Goal: Information Seeking & Learning: Learn about a topic

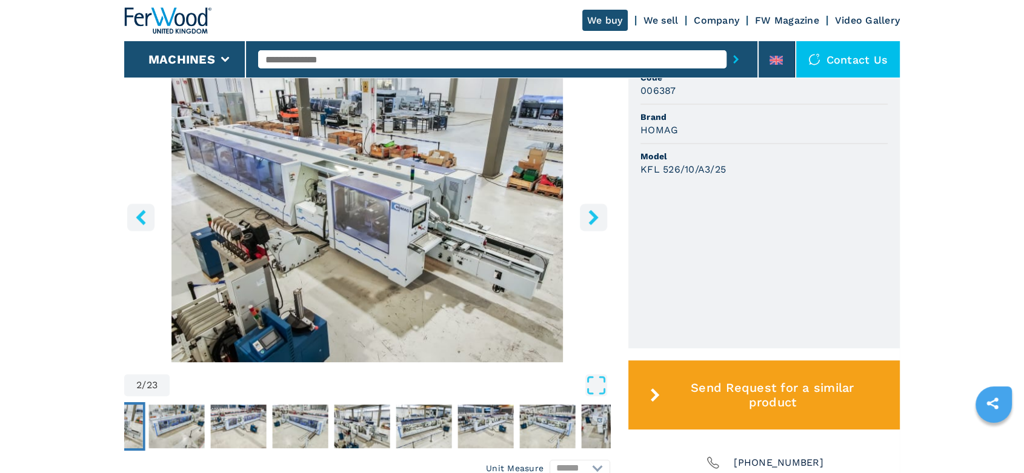
click at [596, 219] on icon "right-button" at bounding box center [593, 217] width 15 height 15
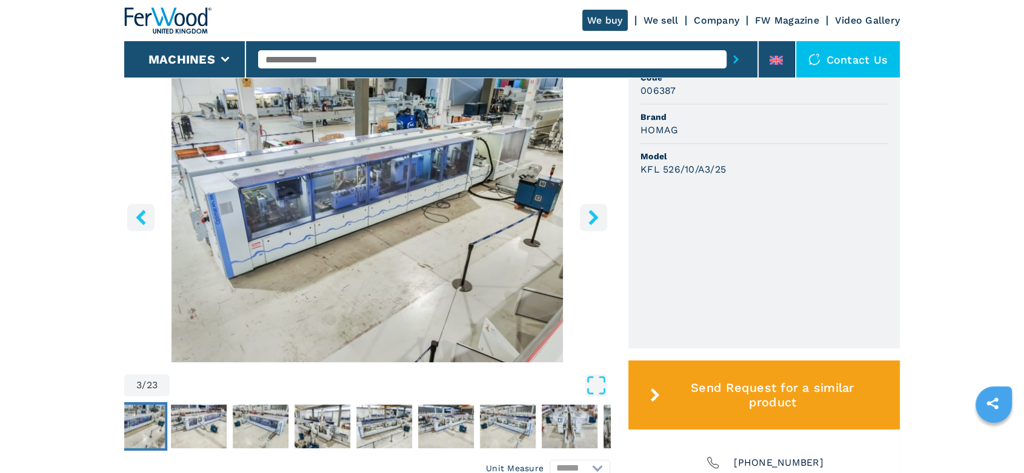
click at [596, 219] on icon "right-button" at bounding box center [593, 217] width 15 height 15
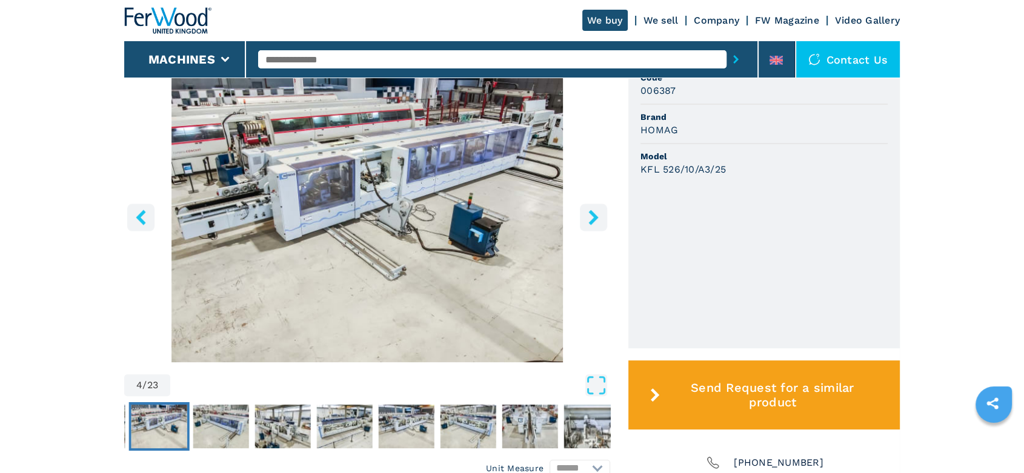
click at [596, 219] on icon "right-button" at bounding box center [593, 217] width 15 height 15
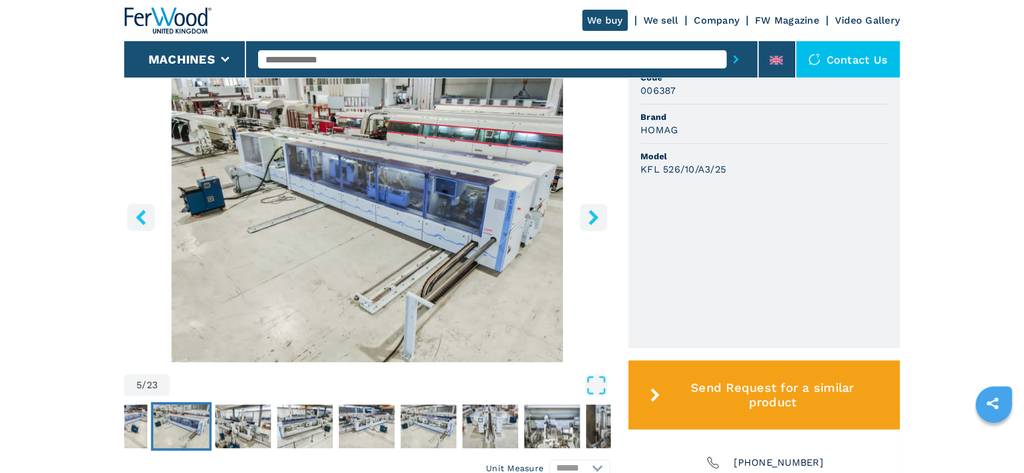
click at [596, 219] on icon "right-button" at bounding box center [593, 217] width 15 height 15
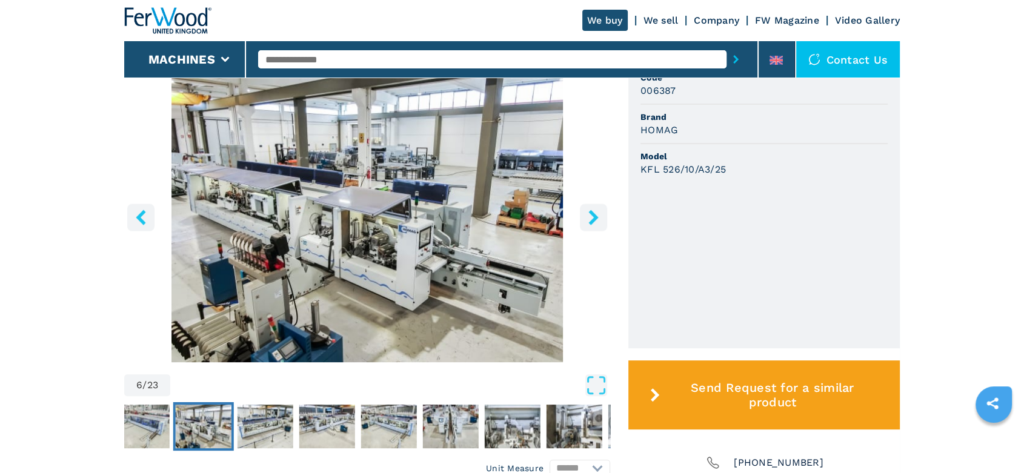
click at [596, 219] on icon "right-button" at bounding box center [593, 217] width 15 height 15
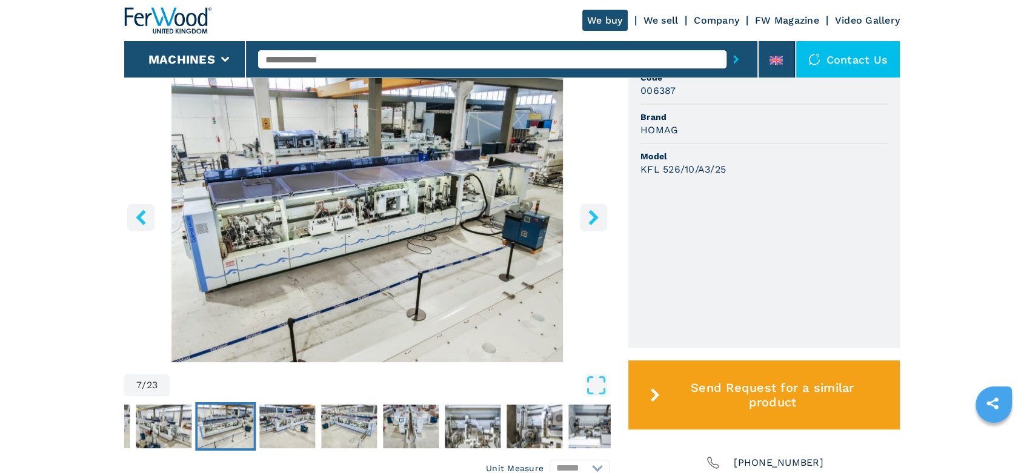
click at [596, 219] on icon "right-button" at bounding box center [593, 217] width 15 height 15
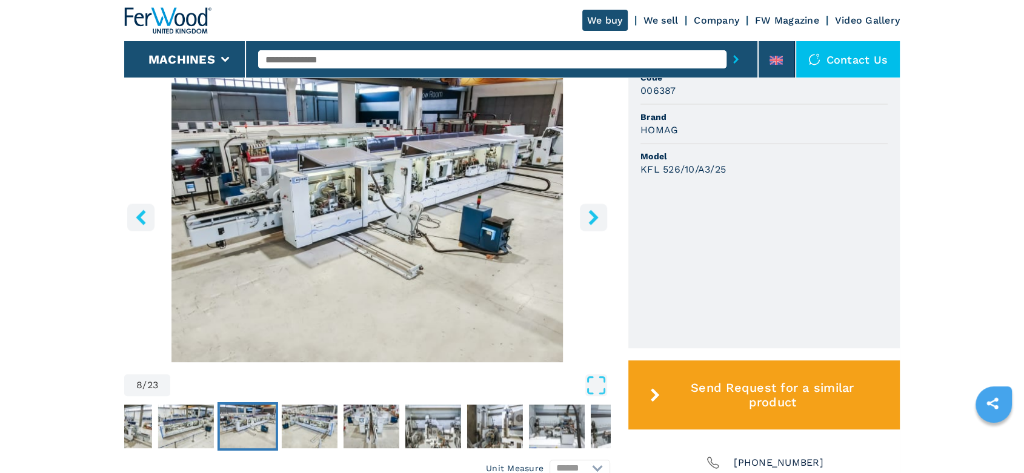
click at [596, 219] on icon "right-button" at bounding box center [593, 217] width 15 height 15
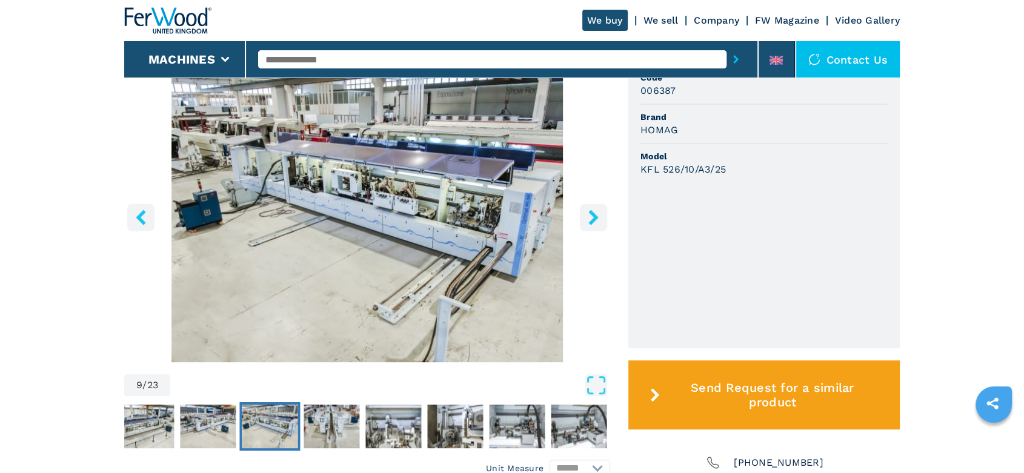
click at [596, 219] on icon "right-button" at bounding box center [593, 217] width 15 height 15
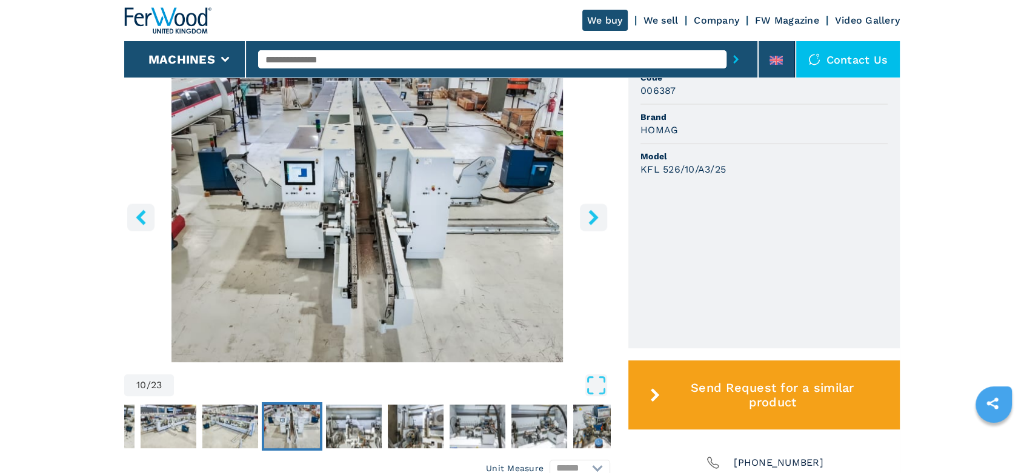
click at [596, 219] on icon "right-button" at bounding box center [593, 217] width 15 height 15
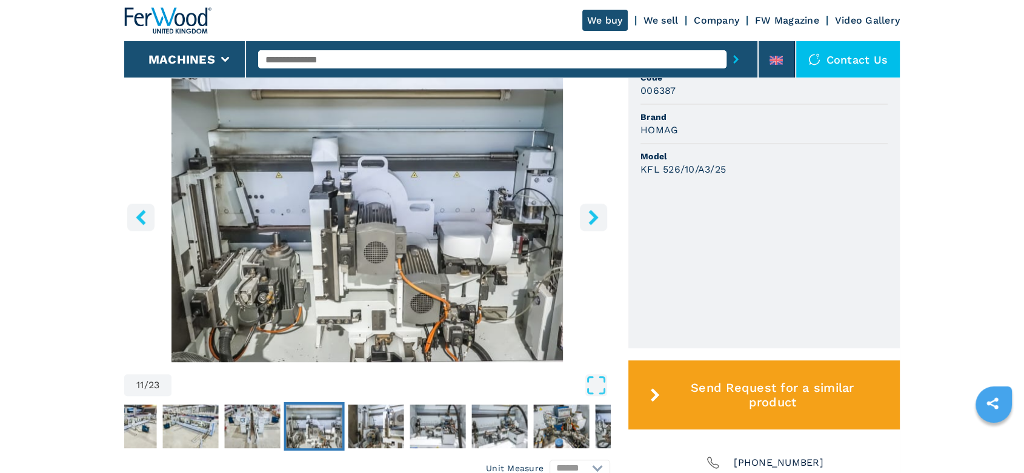
click at [596, 219] on icon "right-button" at bounding box center [593, 217] width 15 height 15
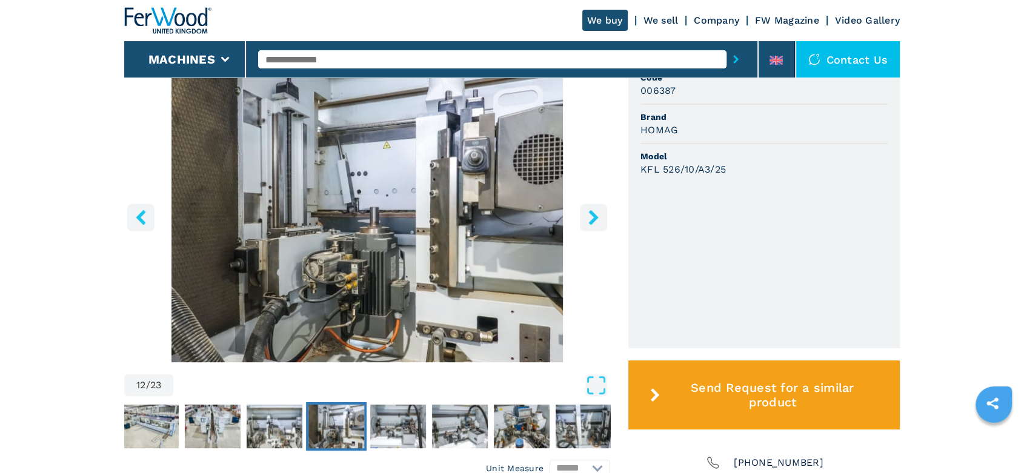
click at [596, 219] on icon "right-button" at bounding box center [593, 217] width 15 height 15
